Goal: Task Accomplishment & Management: Use online tool/utility

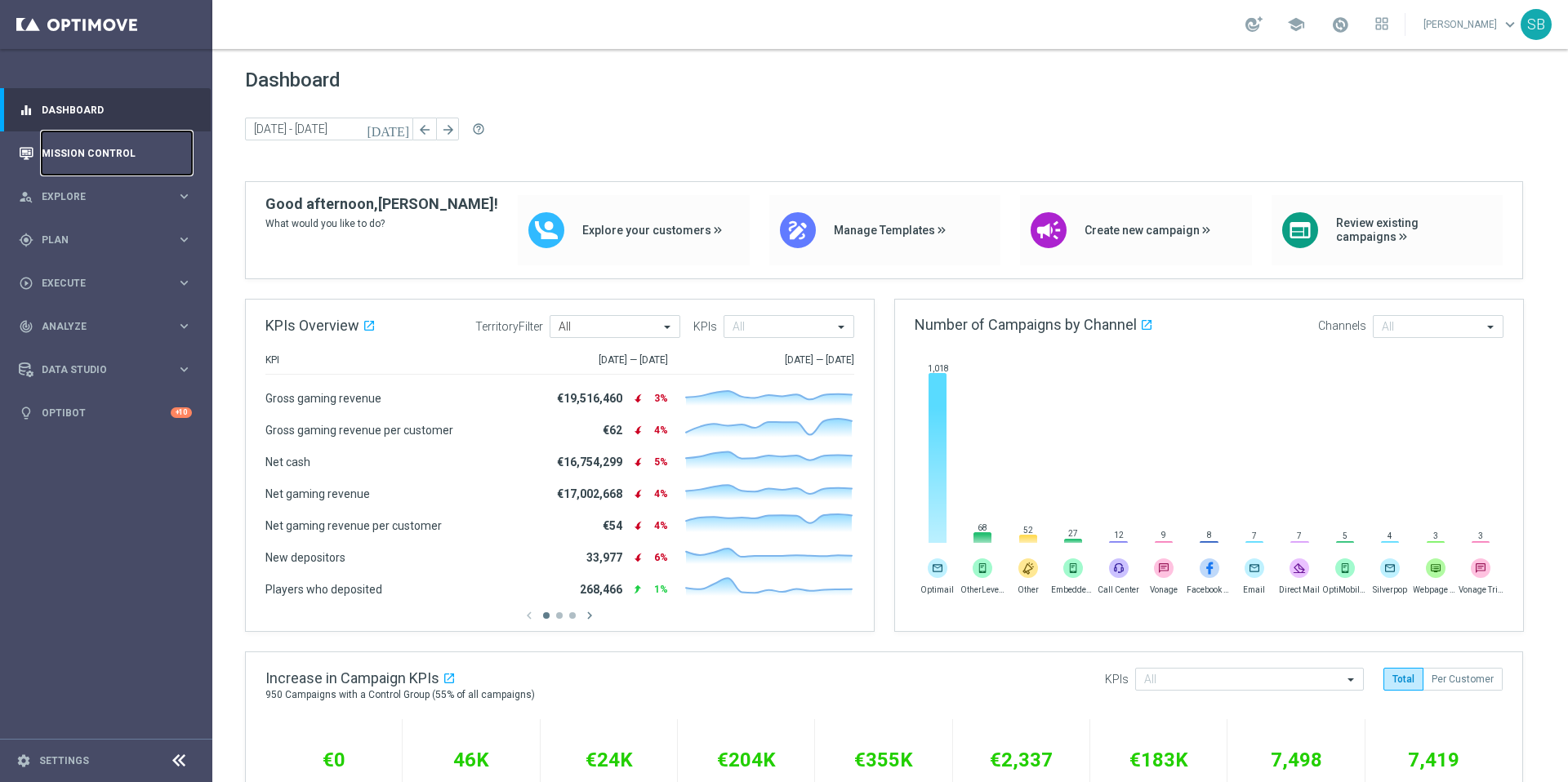
click at [110, 160] on link "Mission Control" at bounding box center [117, 153] width 150 height 43
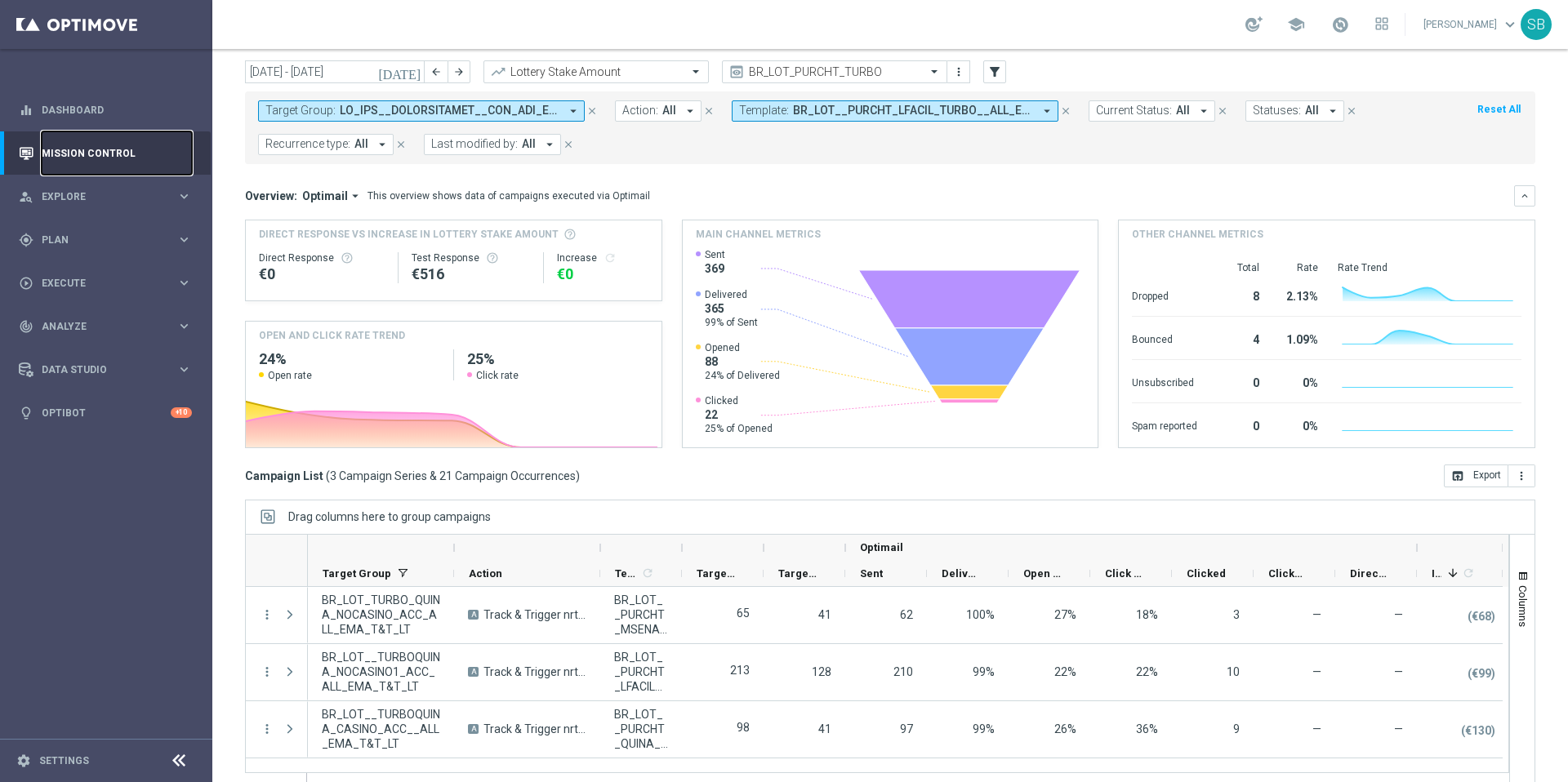
scroll to position [47, 0]
click at [501, 113] on span at bounding box center [449, 112] width 220 height 14
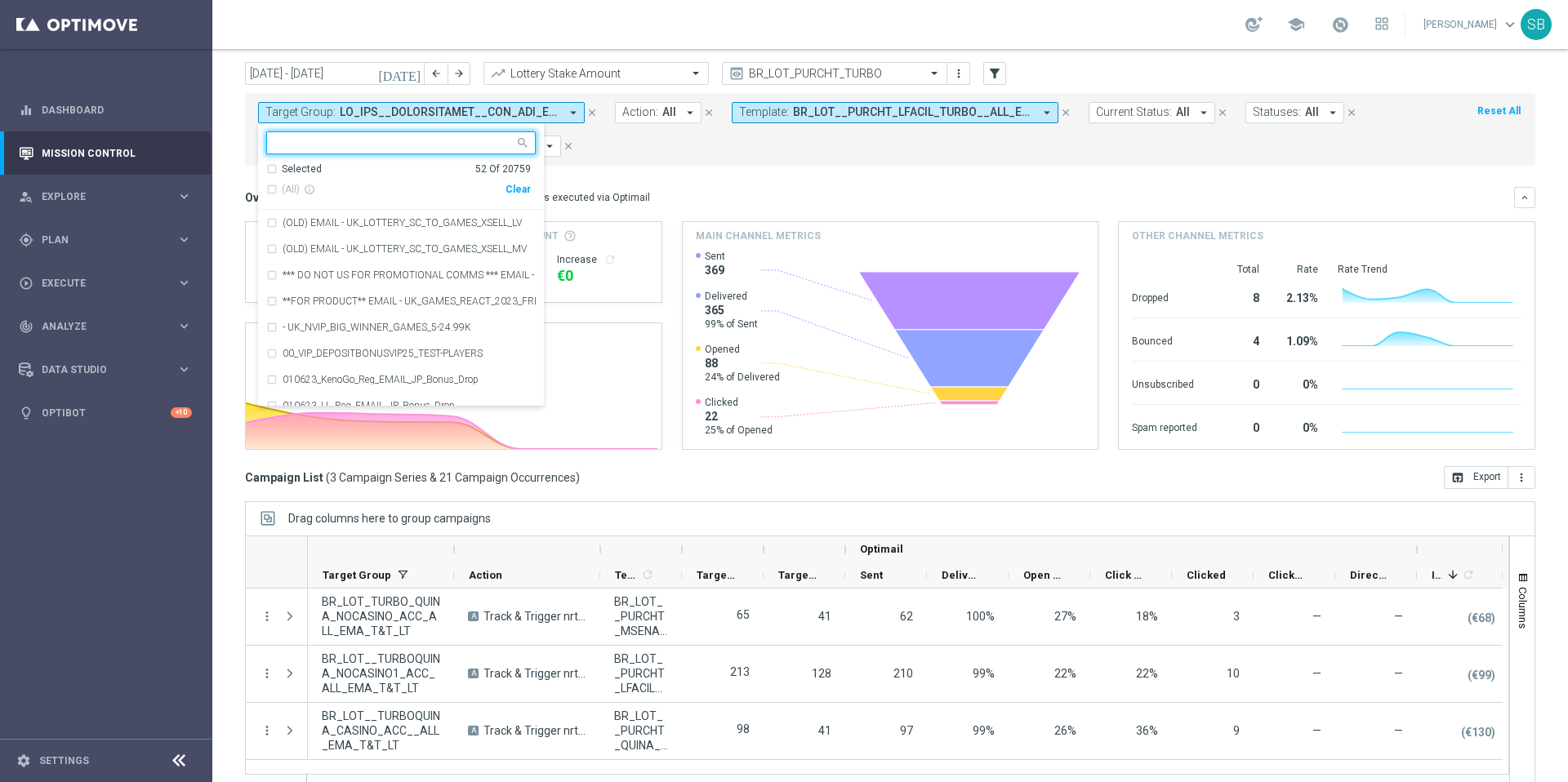
click at [588, 142] on form "Target Group: arrow_drop_down Selected 52 of 20759 Selected 52 Of 20759 (All) i…" at bounding box center [854, 129] width 1191 height 54
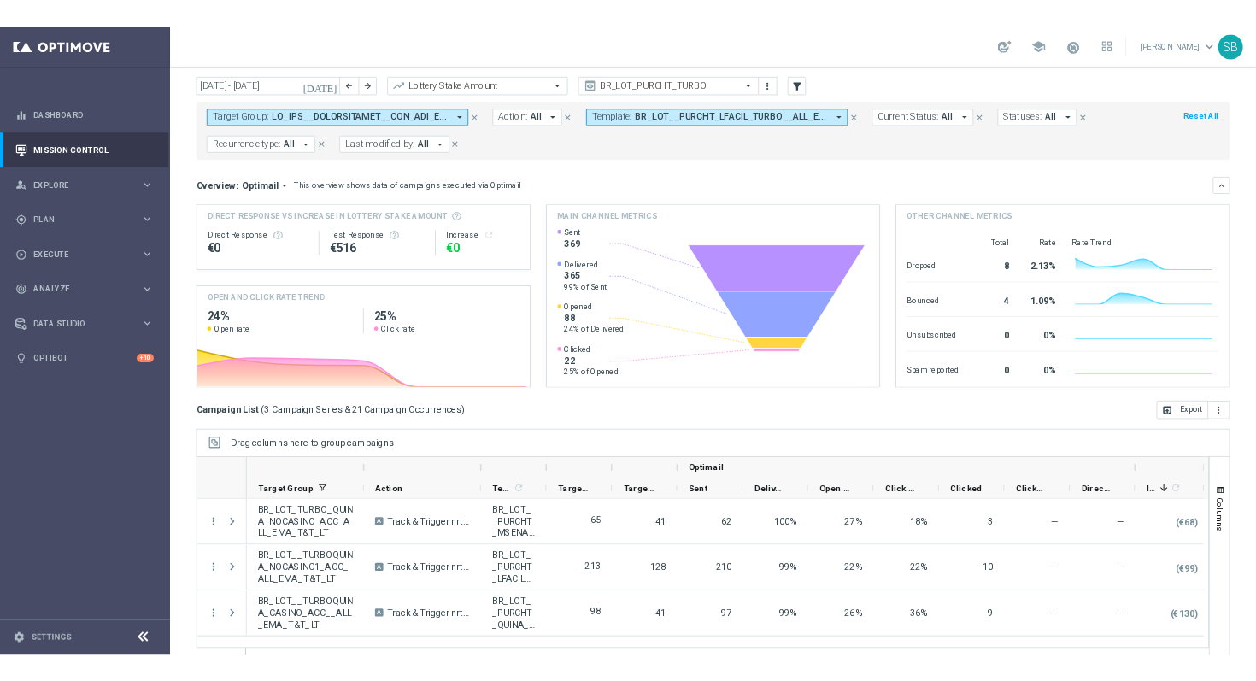
scroll to position [71, 0]
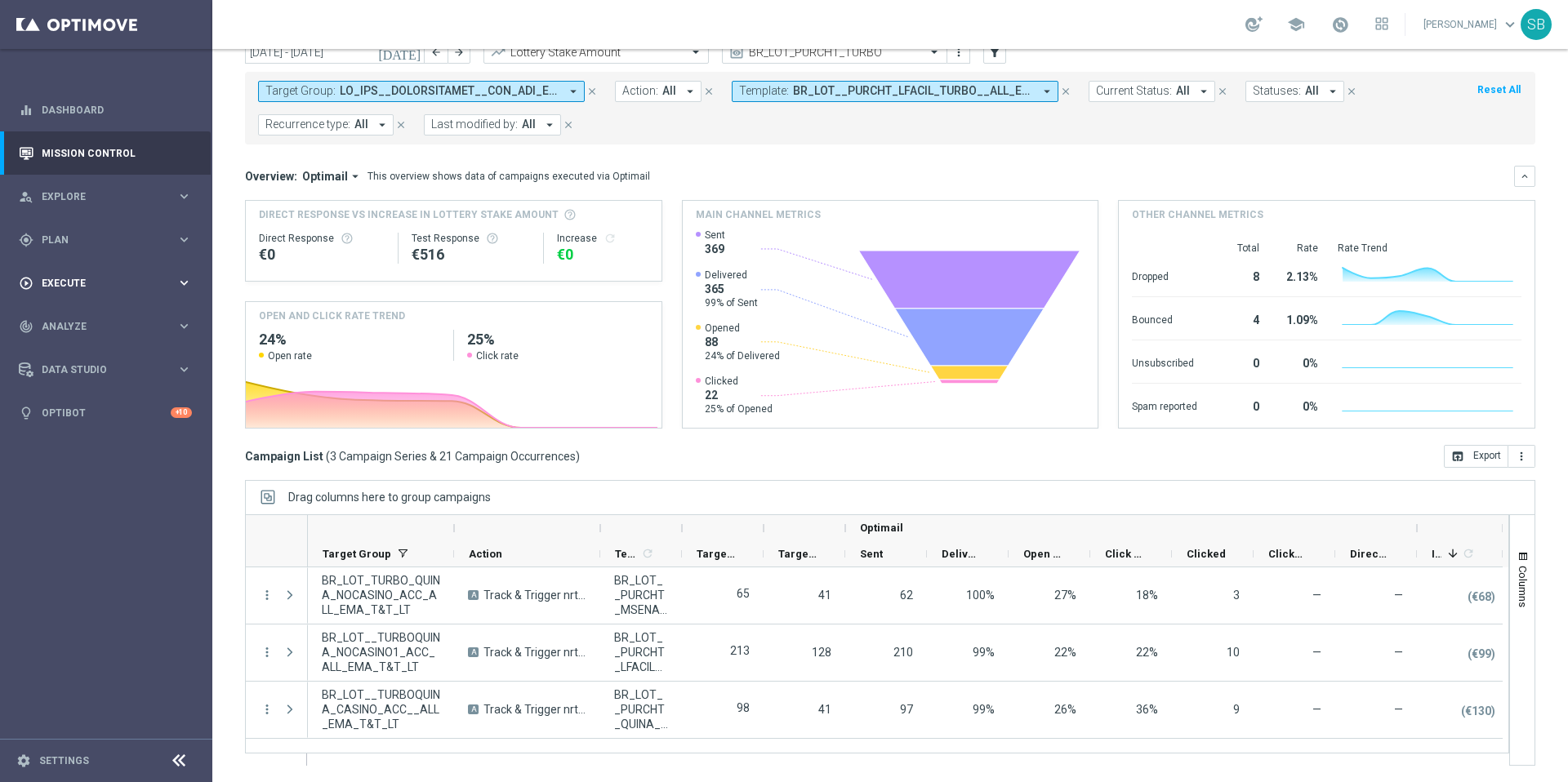
click at [98, 283] on span "Execute" at bounding box center [109, 283] width 135 height 10
click at [98, 322] on link "Campaign Builder" at bounding box center [105, 317] width 127 height 13
